Goal: Task Accomplishment & Management: Manage account settings

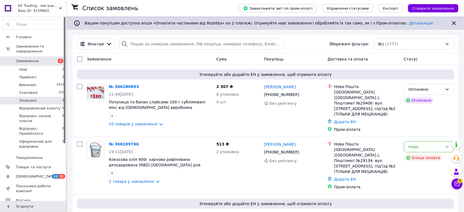
click at [29, 98] on span "Оплачені" at bounding box center [27, 100] width 17 height 5
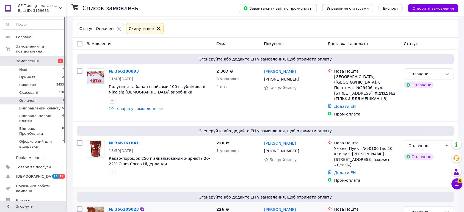
scroll to position [60, 0]
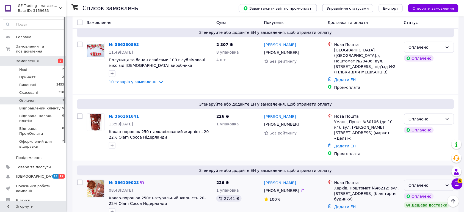
click at [428, 182] on div "Оплачено" at bounding box center [426, 185] width 34 height 6
click at [414, 123] on li "Прийнято" at bounding box center [428, 123] width 49 height 10
click at [426, 116] on div "Оплачено" at bounding box center [426, 119] width 34 height 6
click at [415, 130] on li "Прийнято" at bounding box center [428, 126] width 49 height 10
click at [116, 43] on link "№ 366280893" at bounding box center [124, 44] width 30 height 4
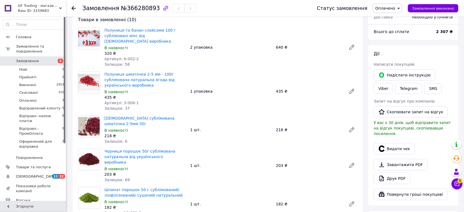
scroll to position [46, 0]
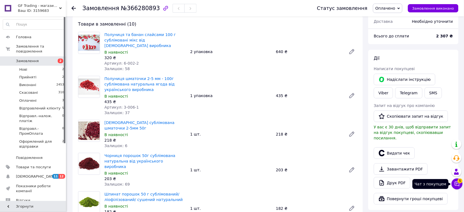
click at [458, 185] on icon at bounding box center [456, 183] width 5 height 5
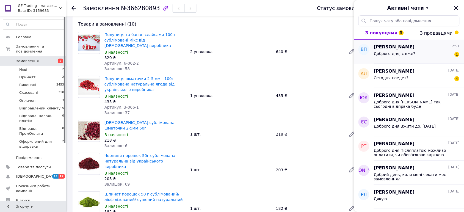
click at [383, 54] on span "Доброго дня, є вже?" at bounding box center [395, 53] width 42 height 4
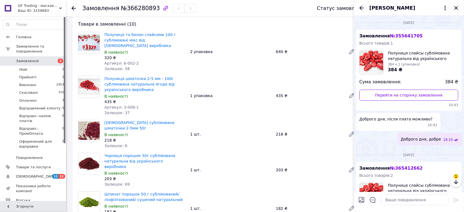
scroll to position [215, 0]
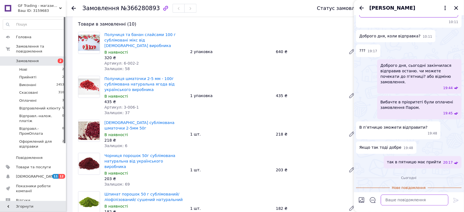
click at [399, 202] on textarea at bounding box center [415, 199] width 68 height 11
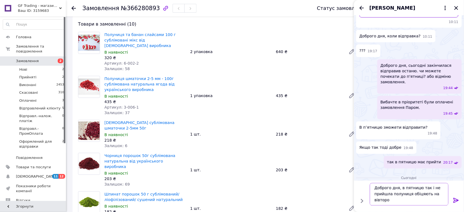
scroll to position [1, 0]
click at [411, 189] on textarea "Доброго дня, в пятницю так і не прийшла полуниця обіцяють на вівторок тільки" at bounding box center [409, 194] width 79 height 23
type textarea "Доброго дня, в п'ятницю так і не прийшла полуниця обіцяють на вівторок тільки"
click at [457, 200] on icon at bounding box center [456, 200] width 7 height 7
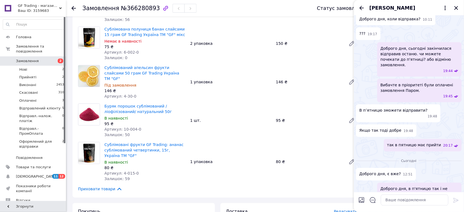
scroll to position [298, 0]
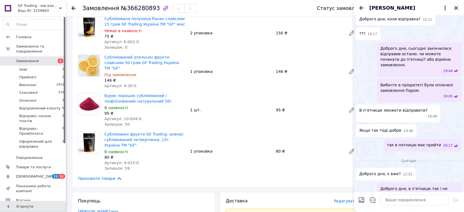
click at [461, 6] on div "[PERSON_NAME]" at bounding box center [409, 7] width 110 height 15
click at [455, 7] on icon "Закрити" at bounding box center [456, 8] width 7 height 7
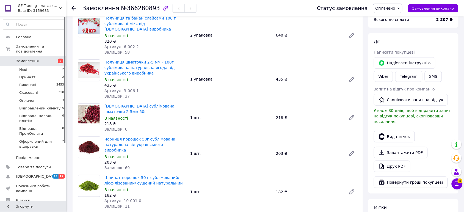
scroll to position [57, 0]
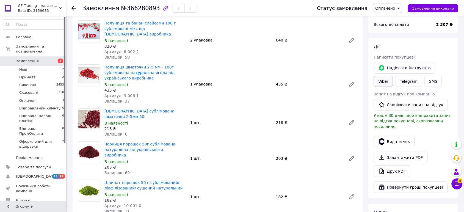
click at [393, 76] on link "Viber" at bounding box center [383, 81] width 19 height 11
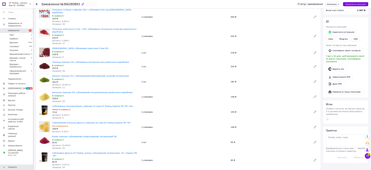
scroll to position [43, 0]
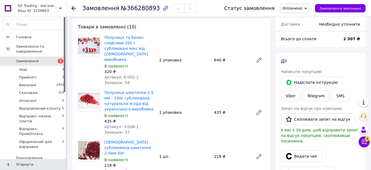
click at [27, 59] on span "Замовлення" at bounding box center [27, 61] width 23 height 5
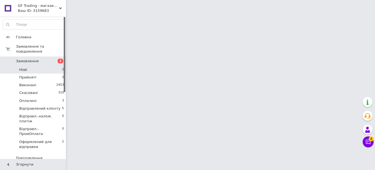
click at [22, 67] on span "Нові" at bounding box center [23, 69] width 8 height 5
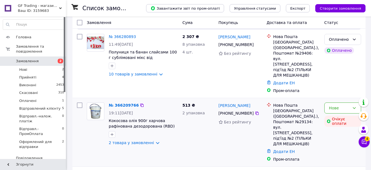
scroll to position [55, 0]
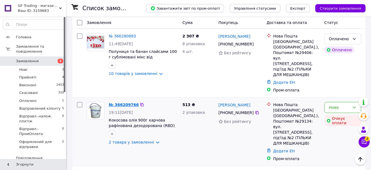
click at [116, 102] on link "№ 366209766" at bounding box center [124, 104] width 30 height 4
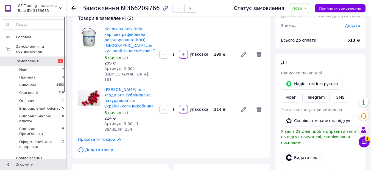
scroll to position [27, 0]
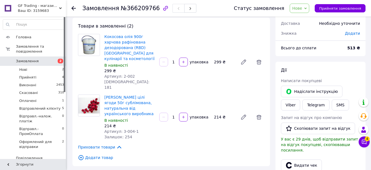
click at [302, 10] on span "Нове" at bounding box center [297, 8] width 10 height 4
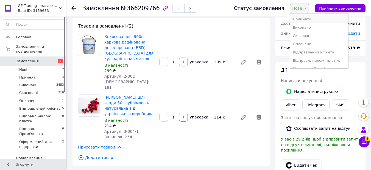
click at [308, 18] on li "Прийнято" at bounding box center [319, 19] width 58 height 8
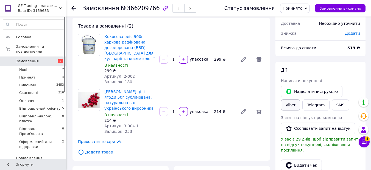
click at [300, 99] on link "Viber" at bounding box center [290, 104] width 19 height 11
